Goal: Communication & Community: Answer question/provide support

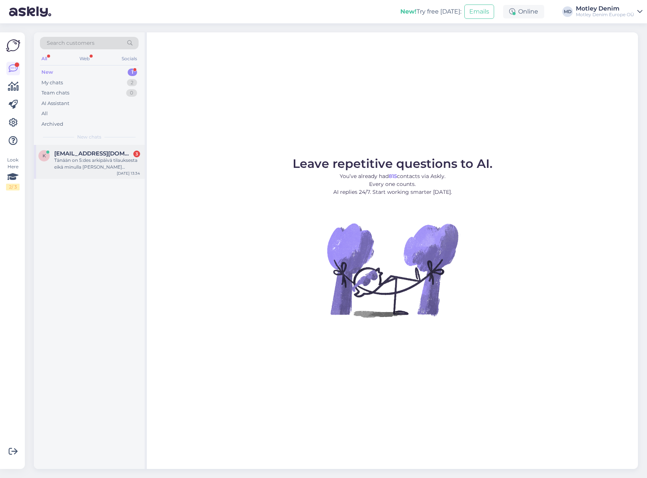
drag, startPoint x: 82, startPoint y: 171, endPoint x: 114, endPoint y: 176, distance: 33.1
click at [82, 171] on div "k [EMAIL_ADDRESS][DOMAIN_NAME] 3 Tänään on 5:des arkipäivä tilauksesta eikä min…" at bounding box center [89, 162] width 111 height 34
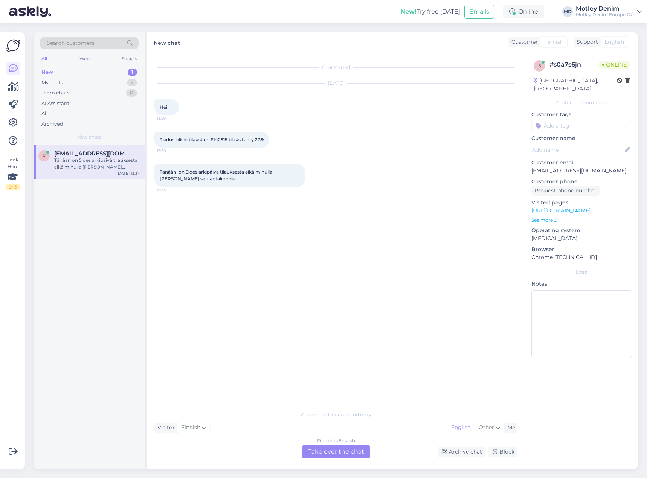
click at [339, 455] on div "Finnish to English Take over the chat" at bounding box center [336, 452] width 68 height 14
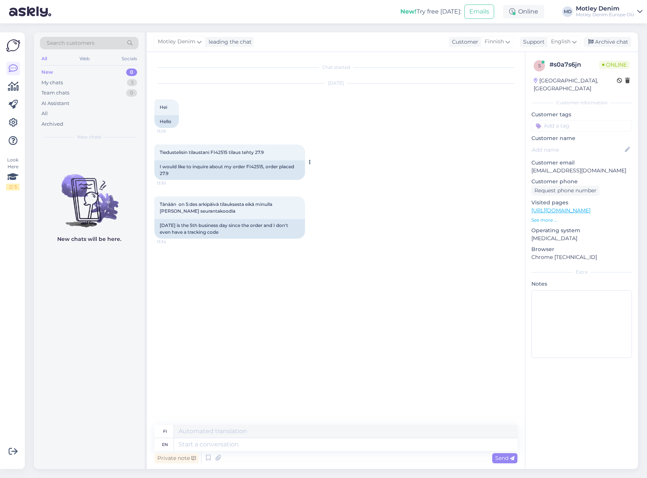
click at [252, 166] on div "I would like to inquire about my order FI42515, order placed 27.9" at bounding box center [229, 170] width 151 height 20
copy div "FI42515"
click at [372, 447] on textarea at bounding box center [345, 444] width 343 height 13
type textarea "Hello"
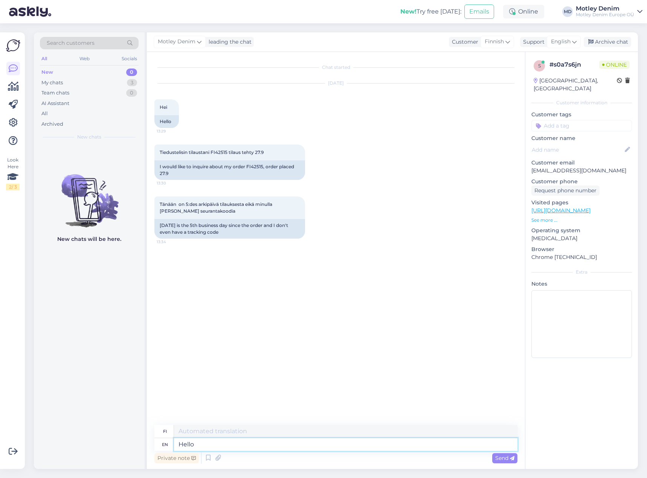
type textarea "Hei"
type textarea "We"
type textarea "Me"
type textarea "We found y"
type textarea "Löysimme"
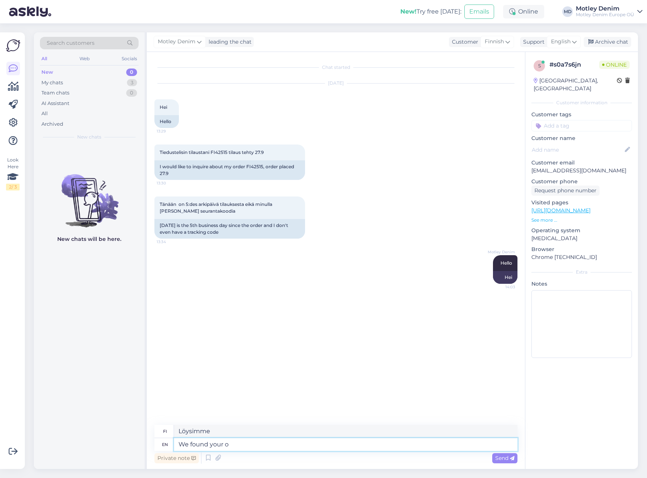
type textarea "We found your or"
type textarea "Löysimme sinun"
type textarea "We found your order."
type textarea "Löysimme tilauksesi."
type textarea "We c"
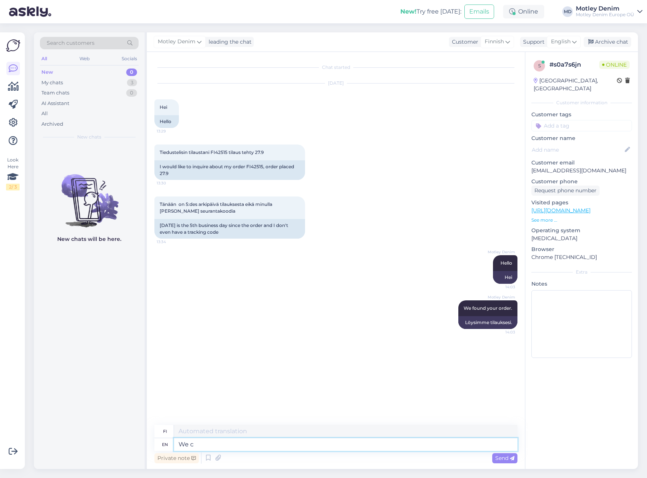
type textarea "Me"
type textarea "We can se"
type textarea "Me voimme"
type textarea "We can see t"
type textarea "Me voimme nähdä"
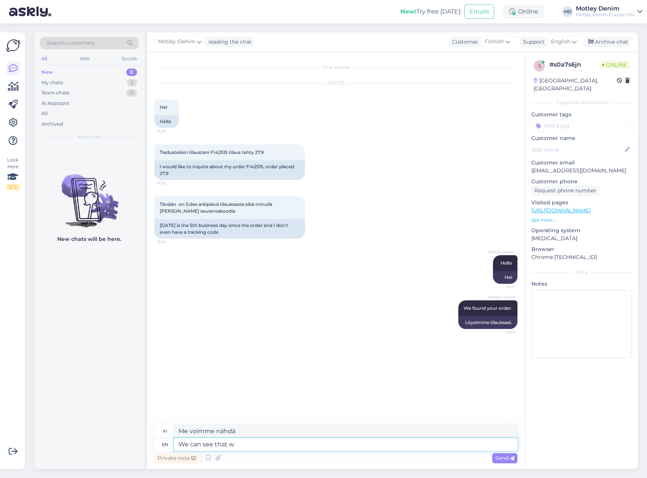
type textarea "We can see that we"
type textarea "Voimme nähdä, [PERSON_NAME]"
type textarea "We can see that we are"
type textarea "Voimme nähdä, [PERSON_NAME] me"
type textarea "We can see that we are"
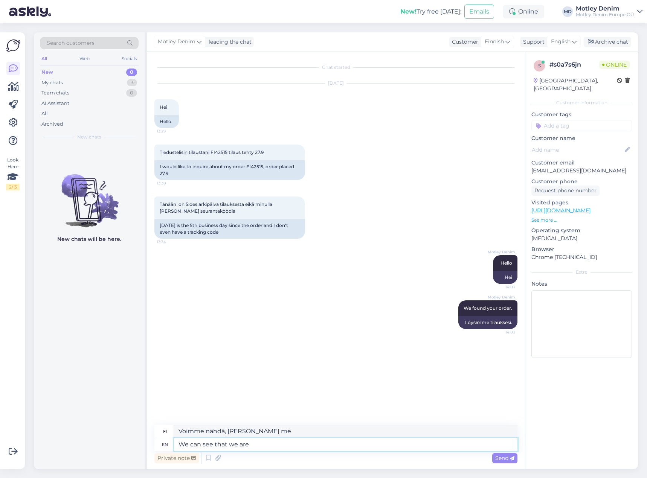
type textarea "Voimme nähdä, [PERSON_NAME] olemme"
type textarea "We can see that we are waiting an"
type textarea "Näemme, [PERSON_NAME] odotamme"
type textarea "We can see that we are waiting an item"
type textarea "Näemme, [PERSON_NAME] odotamme tuotetta"
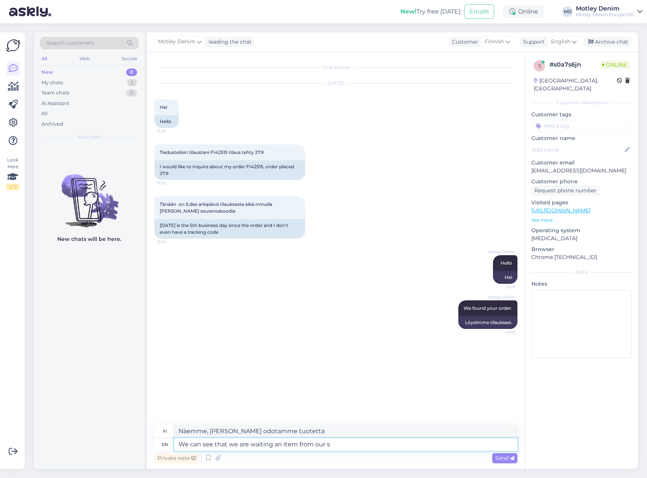
type textarea "We can see that we are waiting an item from our su"
type textarea "Näemme, [PERSON_NAME] odotamme tuotetta meiltä"
type textarea "We can see that we are waiting an item from our supplier to"
type textarea "Näemme, [PERSON_NAME] odotamme tuotetta toimittajaltamme"
type textarea "We can see that we are waiting an item from our supplier to fina"
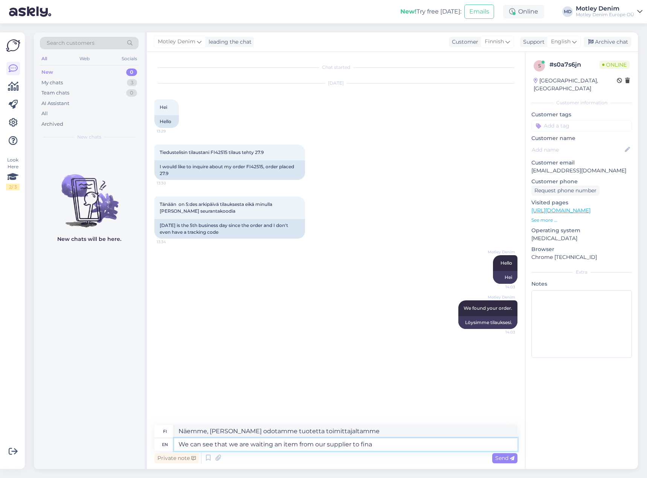
type textarea "Näemme, [PERSON_NAME] odotamme toimittajaltamme tuotetta"
type textarea "We can see that we are waiting an item from our supplier to finalize t"
type textarea "Näemme, [PERSON_NAME] odotamme toimittajaltamme tuotteen viimeistelyä"
type textarea "We can see that we are waiting an item from our supplier to finalize the ord"
type textarea "Näemme, [PERSON_NAME] odotamme toimittajaltamme tuotetta viimeistelläksemme"
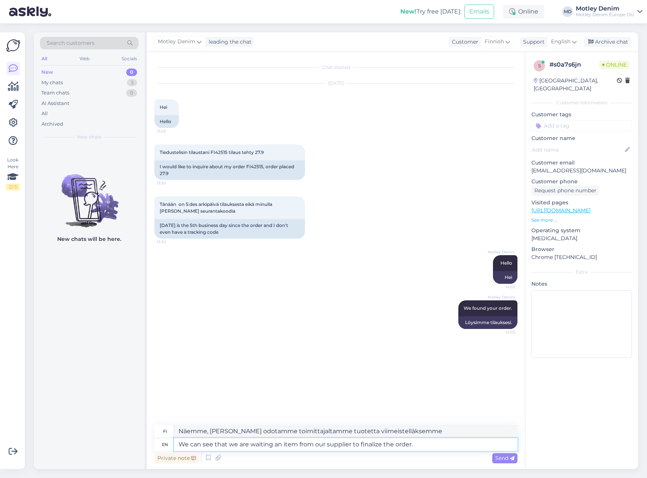
type textarea "We can see that we are waiting an item from our supplier to finalize the order."
type textarea "Näemme, [PERSON_NAME] odotamme toimittajaltamme tuotetta tilauksen viimeistelem…"
type textarea "We can see that we are waiting an item from our supplier to finalize the order.…"
type textarea "Näemme, [PERSON_NAME] odotamme toimittajaltamme tuotetta tilauksen viimeistelem…"
type textarea "We can see that we are waiting an item from our supplier to finalize the order.…"
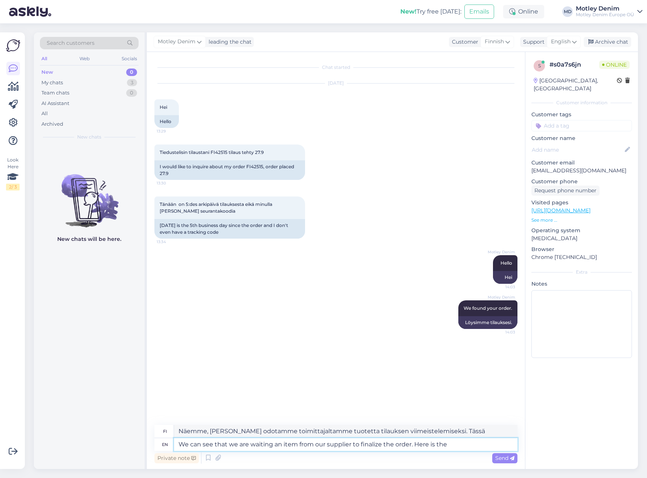
type textarea "Näemme, [PERSON_NAME] odotamme toimittajaltamme tuotetta tilauksen viimeistelem…"
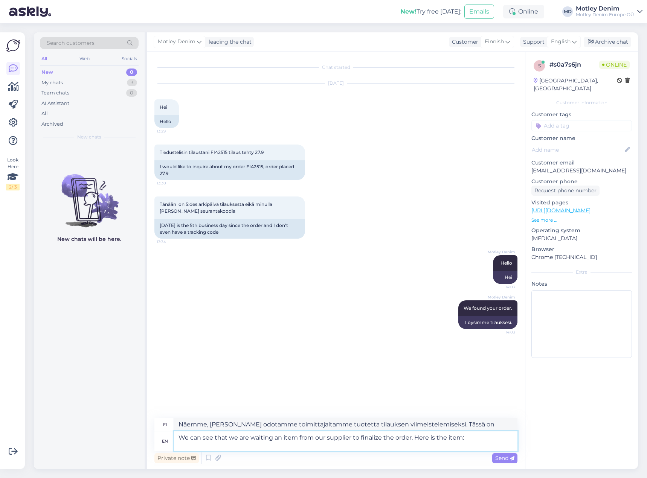
type textarea "We can see that we are waiting an item from our supplier to finalize the order.…"
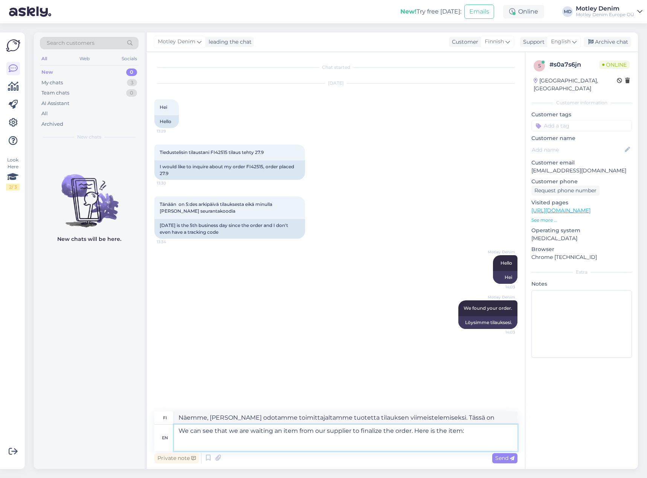
type textarea "Näemme, [PERSON_NAME] odotamme toimittajaltamme tuotetta tilauksen viimeistelem…"
drag, startPoint x: 273, startPoint y: 445, endPoint x: 306, endPoint y: 443, distance: 32.4
click at [273, 445] on textarea "We can see that we are waiting an item from our supplier to finalize the order.…" at bounding box center [345, 438] width 343 height 26
paste textarea "JP1880 Sweatshirt Long Sleeve Boxy Fit Red - 4XL"
type textarea "We can see that we are waiting an item from our supplier to finalize the order.…"
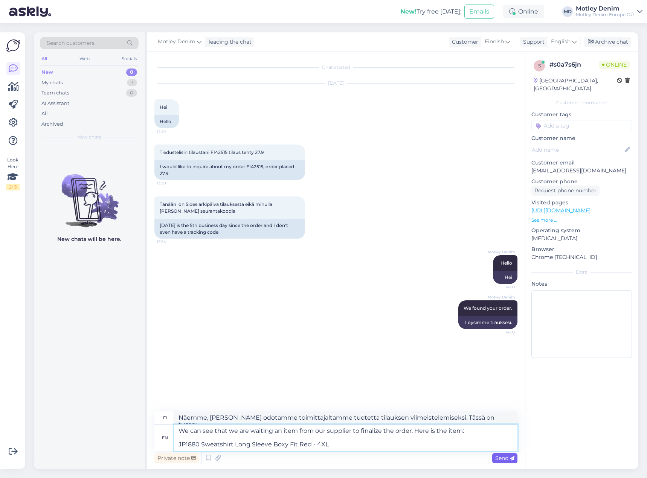
type textarea "Näemme, [PERSON_NAME] odotamme toimittajaltamme tuotetta tilauksen viimeistelem…"
type textarea "We can see that we are waiting an item from our supplier to finalize the order.…"
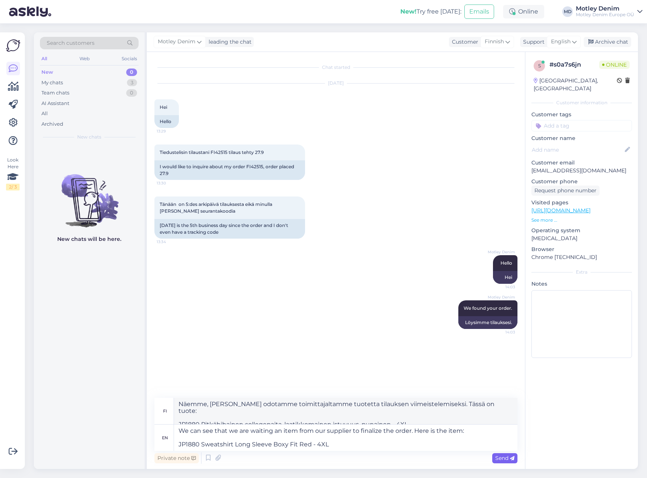
click at [498, 459] on span "Send" at bounding box center [504, 458] width 19 height 7
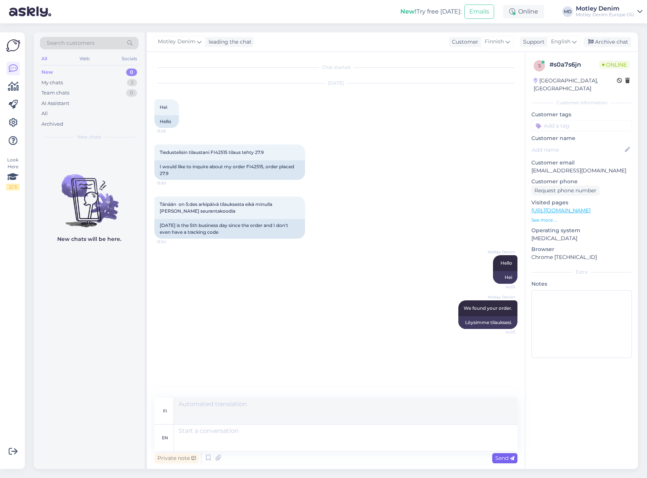
scroll to position [12, 0]
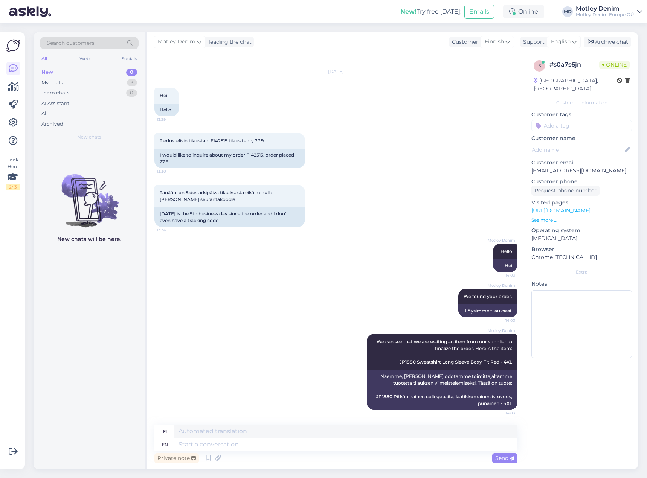
click at [570, 120] on input at bounding box center [581, 125] width 101 height 11
type input "waiting"
click at [588, 143] on span "Waiting for NOS" at bounding box center [582, 145] width 36 height 5
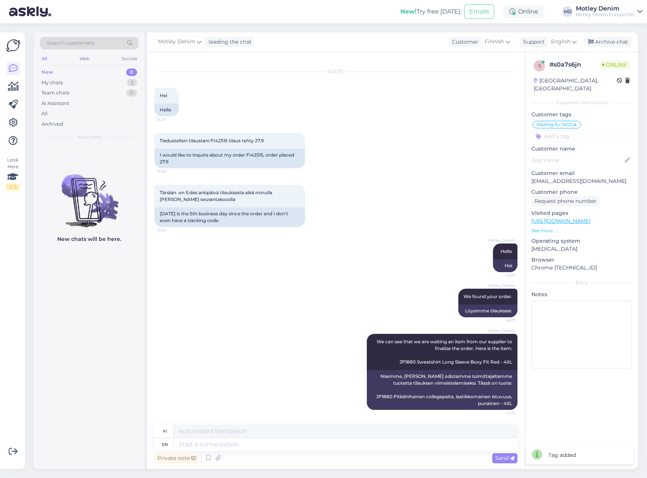
click at [494, 119] on div "[DATE] Hei 13:29 Hello" at bounding box center [335, 94] width 363 height 61
click at [622, 39] on div "Archive chat" at bounding box center [607, 42] width 47 height 10
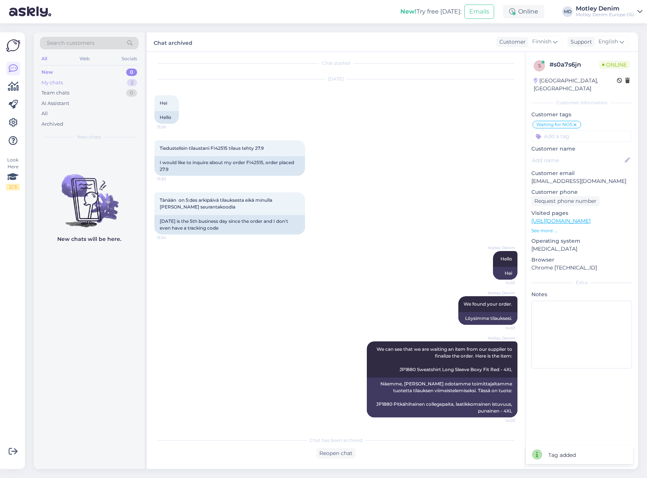
click at [122, 84] on div "My chats 2" at bounding box center [89, 83] width 99 height 11
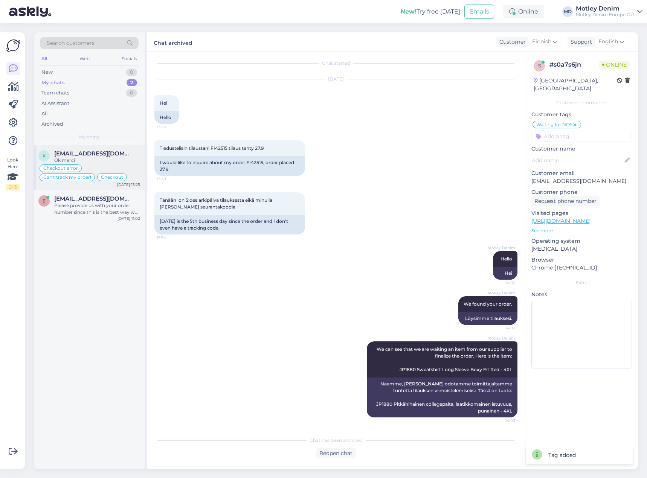
click at [118, 161] on div "Ok merci" at bounding box center [97, 160] width 86 height 7
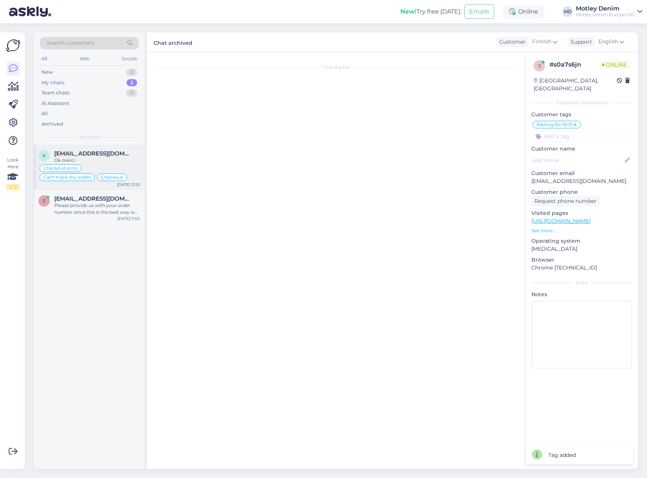
scroll to position [269, 0]
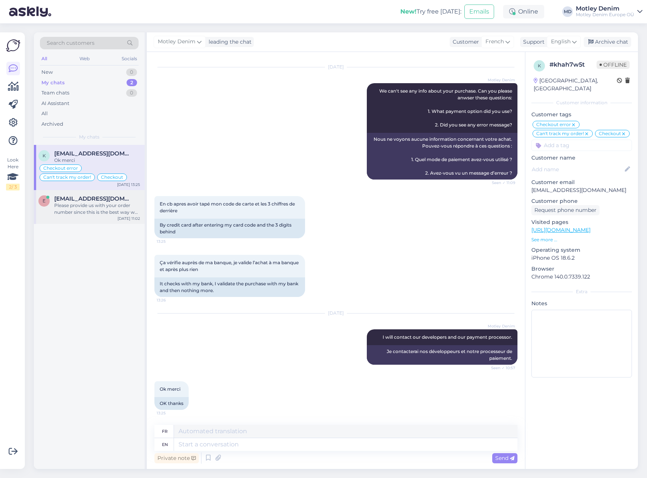
click at [131, 210] on div "Please provide us with your order number since this is the best way we can help…" at bounding box center [97, 209] width 86 height 14
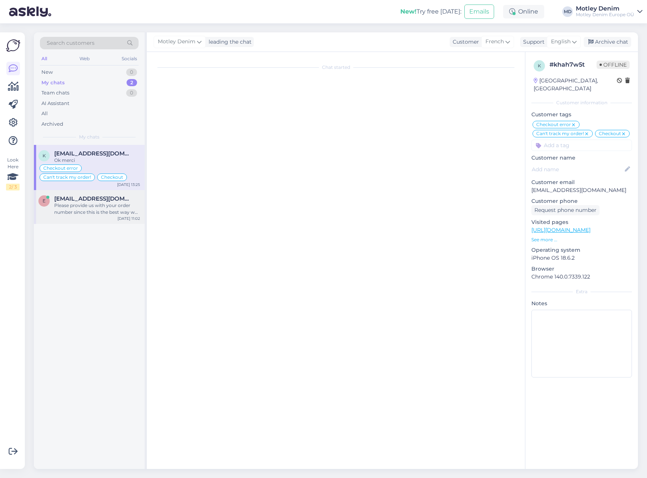
scroll to position [0, 0]
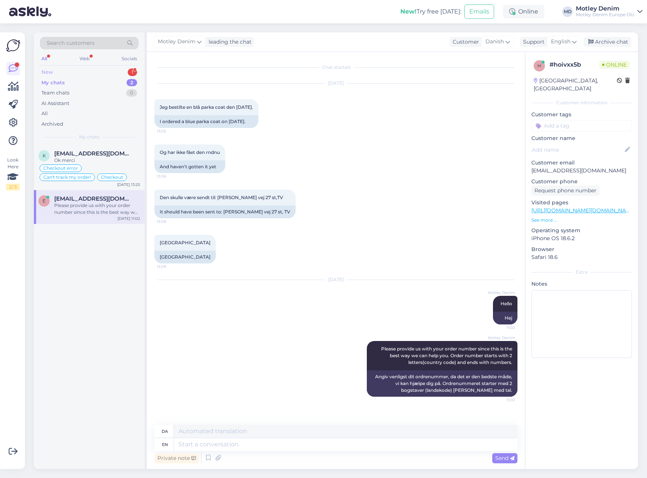
click at [70, 70] on div "New 1" at bounding box center [89, 72] width 99 height 11
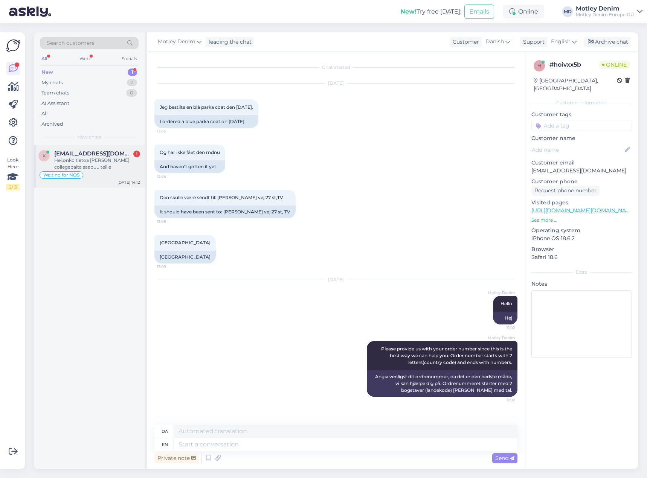
click at [105, 175] on div "Waiting for NOS" at bounding box center [89, 175] width 102 height 9
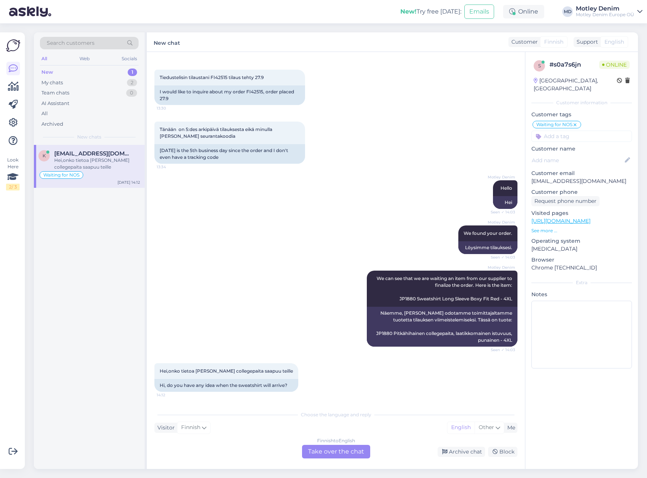
click at [342, 456] on div "Finnish to English Take over the chat" at bounding box center [336, 452] width 68 height 14
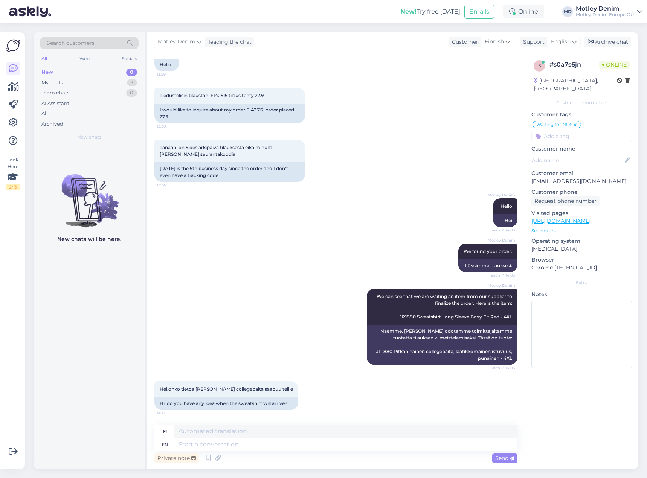
scroll to position [57, 0]
click at [343, 445] on textarea at bounding box center [345, 444] width 343 height 13
type textarea "It s"
type textarea "Se"
type textarea "It should"
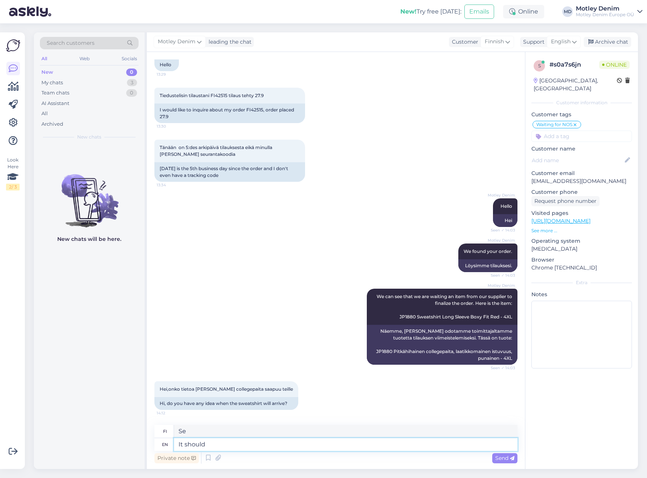
type textarea "Sen pitäisi"
type textarea "It should arrive"
type textarea "Sen pitäisi saapua"
type textarea "It should arrive into o"
type textarea "Sen pitäisi saapua sisään"
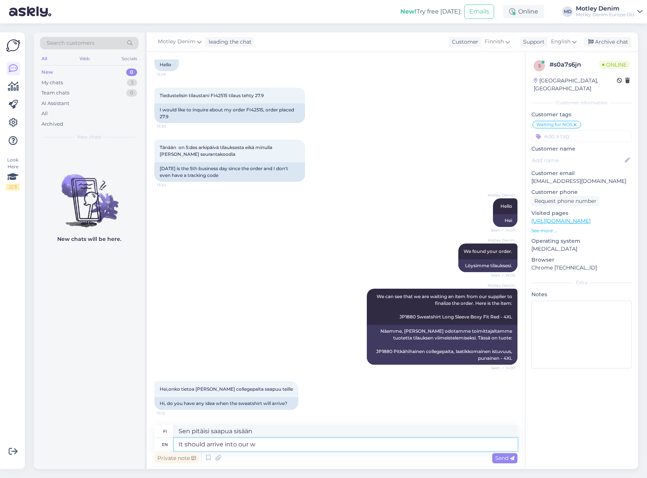
type textarea "It should arrive into our wa"
type textarea "Sen pitäisi [PERSON_NAME]"
type textarea "It should arrive into our warehouse"
type textarea "Sen pitäisi saapua varastoomme"
type textarea "It should arrive into our warehouse within"
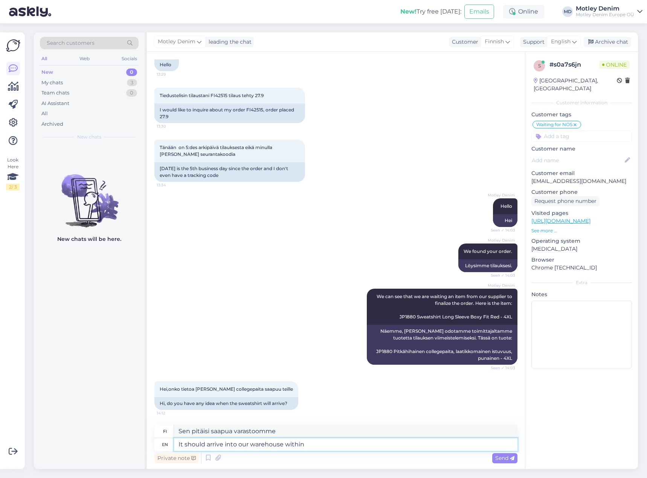
type textarea "Sen pitäisi saapua varastoomme kuluessa"
type textarea "It should arrive into our warehouse within 1 w"
type textarea "Sen pitäisi saapua varastollemme 1 kuluessa"
type textarea "It should arrive into our warehouse [DATE] an"
type textarea "Sen pitäisi saapua varastollemme viikon kuluessa"
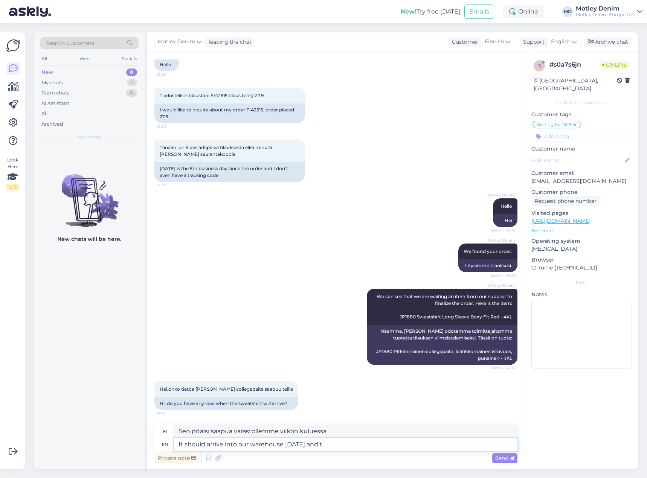
type textarea "It should arrive into our warehouse [DATE] and th"
type textarea "Sen pitäisi saapua varastollemme viikon kuluessa ja"
type textarea "It should arrive into our warehouse [DATE] and then we"
type textarea "Sen pitäisi saapua varastollemme viikon kuluessa [PERSON_NAME]"
type textarea "It should arrive into our warehouse [DATE] and then we sh"
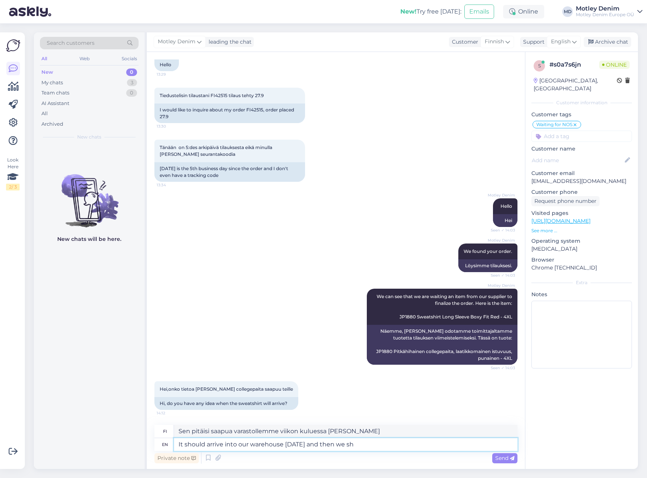
type textarea "Sen pitäisi saapua varastoomme viikon kuluessa [PERSON_NAME] me"
type textarea "It should arrive into our warehouse [DATE] and then we ship it"
type textarea "Sen pitäisi saapua varastollemme viikon kuluessa, minkä jälkeen lähetämme sen."
type textarea "It should arrive into our warehouse [DATE] and then we ship it."
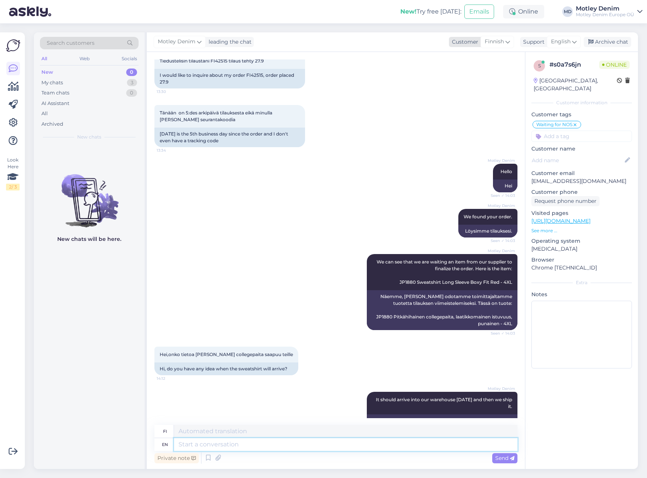
scroll to position [78, 0]
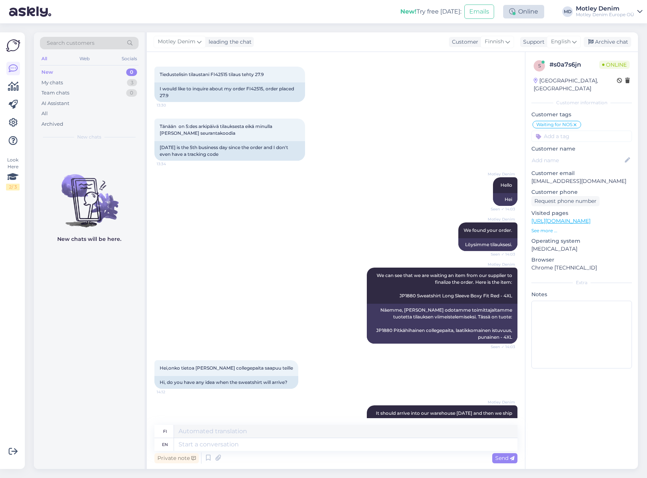
click at [529, 13] on div "Online" at bounding box center [523, 12] width 41 height 14
click at [519, 53] on button "24 hours" at bounding box center [523, 51] width 29 height 8
click at [457, 112] on div "Take timed break 15 mins 30 mins 1 hour 1.5 hours 24 hours Vacation Start vacat…" at bounding box center [499, 71] width 90 height 104
click at [404, 103] on div "Tiedustelisin tilaustani FI42515 tilaus tehty 27.9 13:30 I would like to inquir…" at bounding box center [335, 84] width 363 height 52
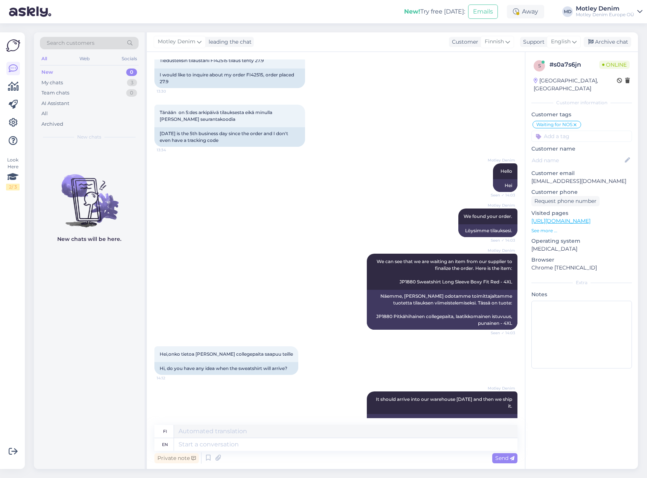
scroll to position [116, 0]
